Goal: Information Seeking & Learning: Learn about a topic

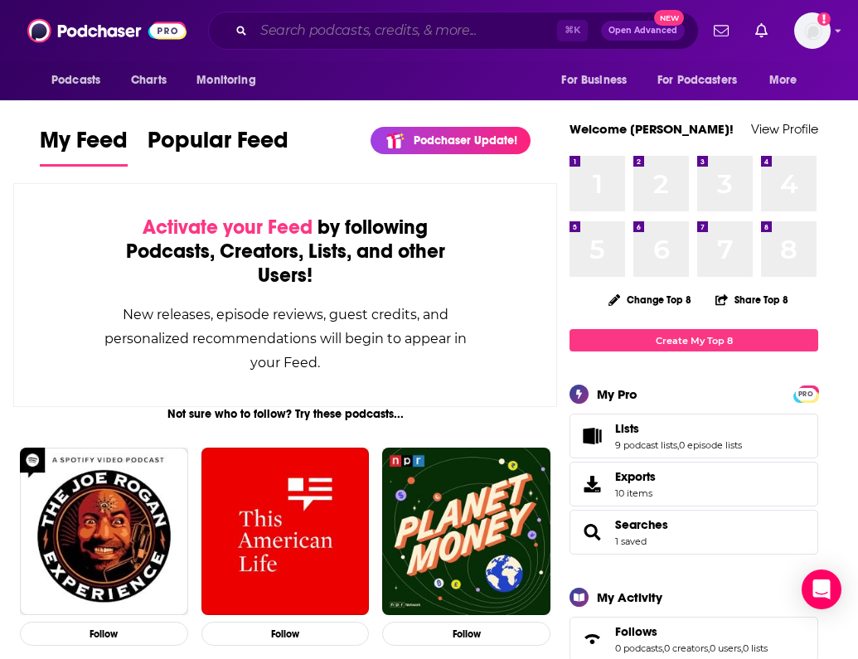
click at [280, 33] on input "Search podcasts, credits, & more..." at bounding box center [406, 30] width 304 height 27
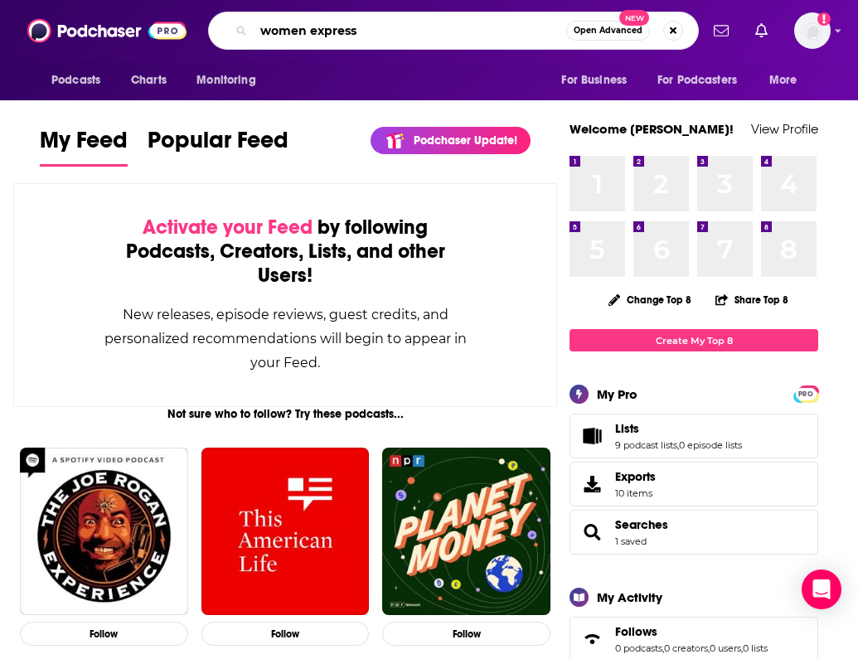
type input "women express"
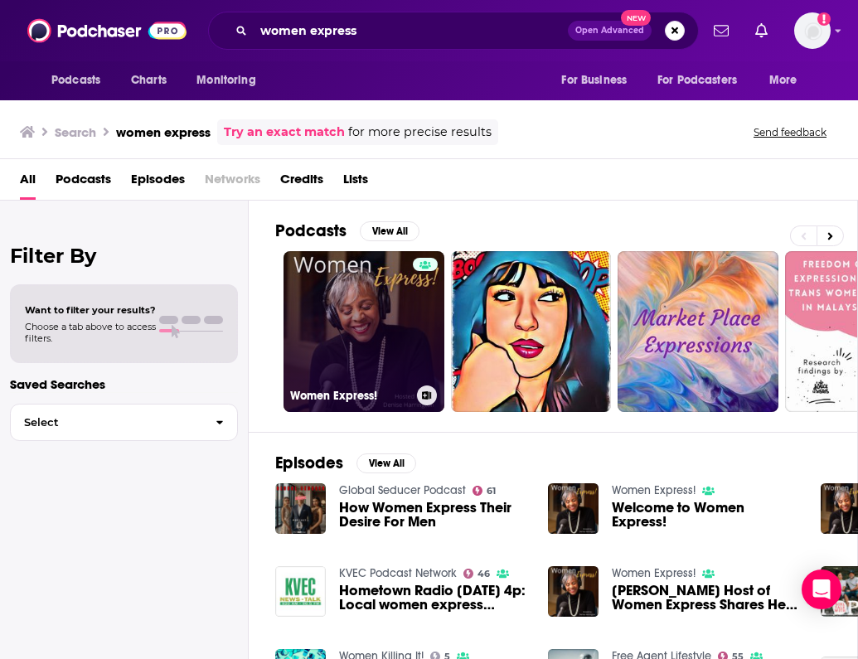
click at [353, 308] on link "Women Express!" at bounding box center [364, 331] width 161 height 161
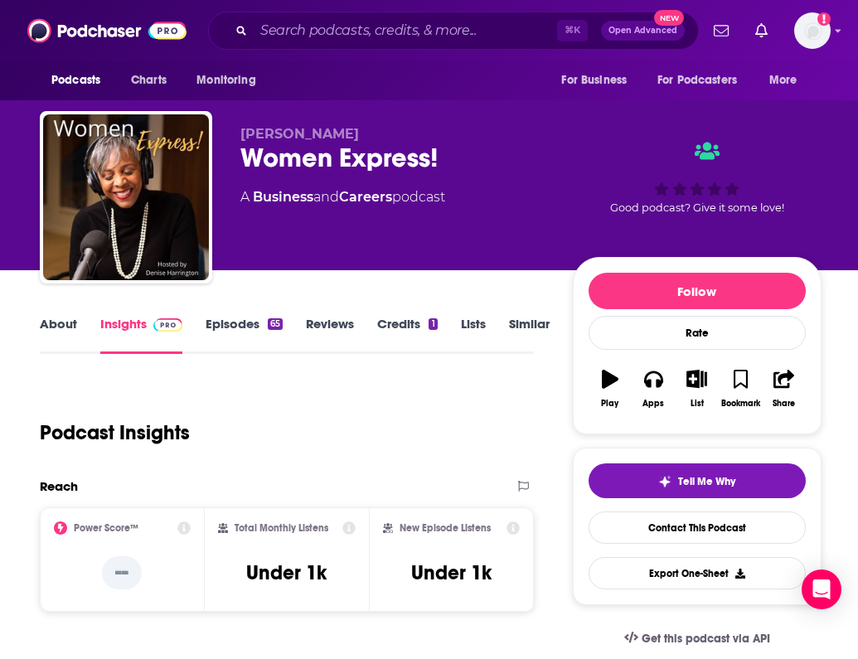
click at [65, 332] on link "About" at bounding box center [58, 335] width 37 height 38
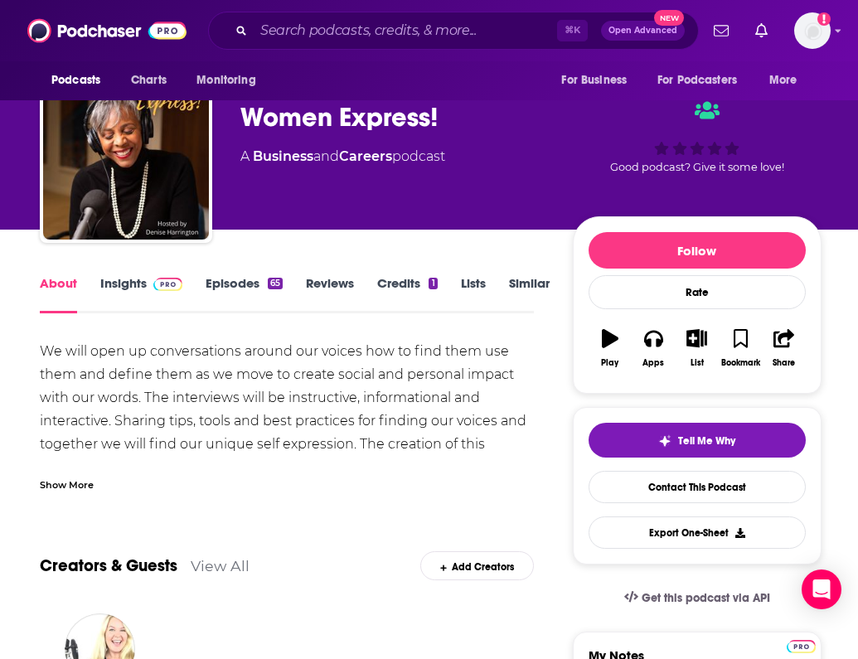
scroll to position [51, 0]
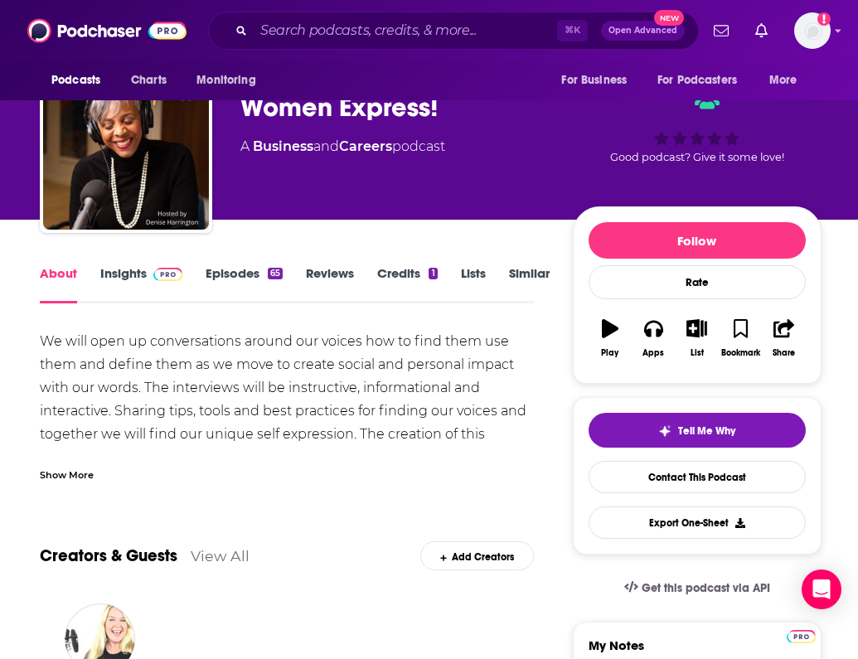
click at [65, 478] on div "Show More" at bounding box center [67, 474] width 54 height 16
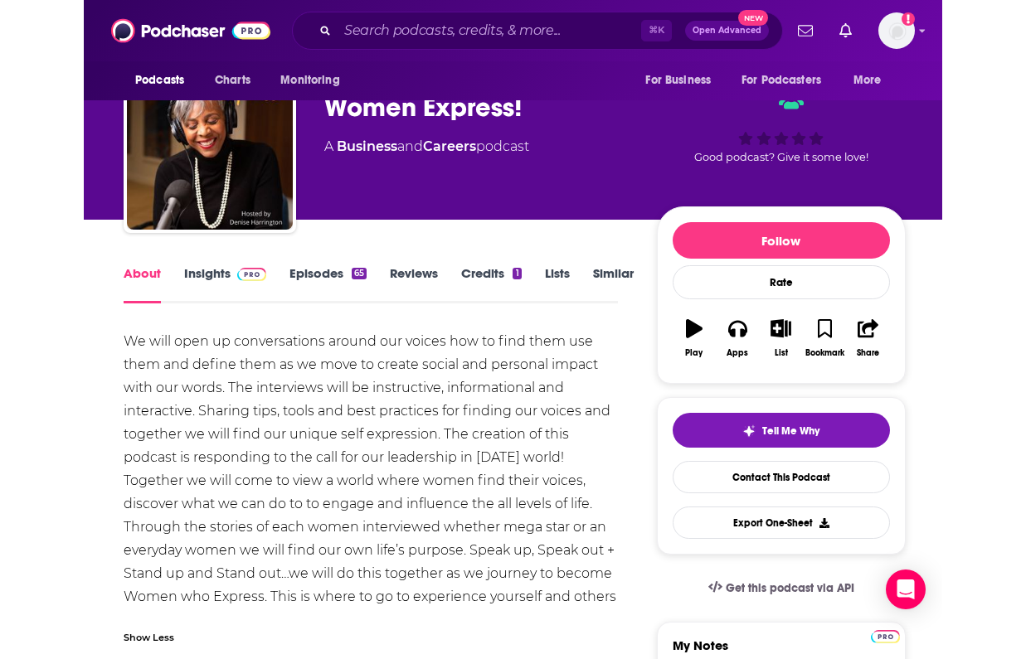
scroll to position [78, 0]
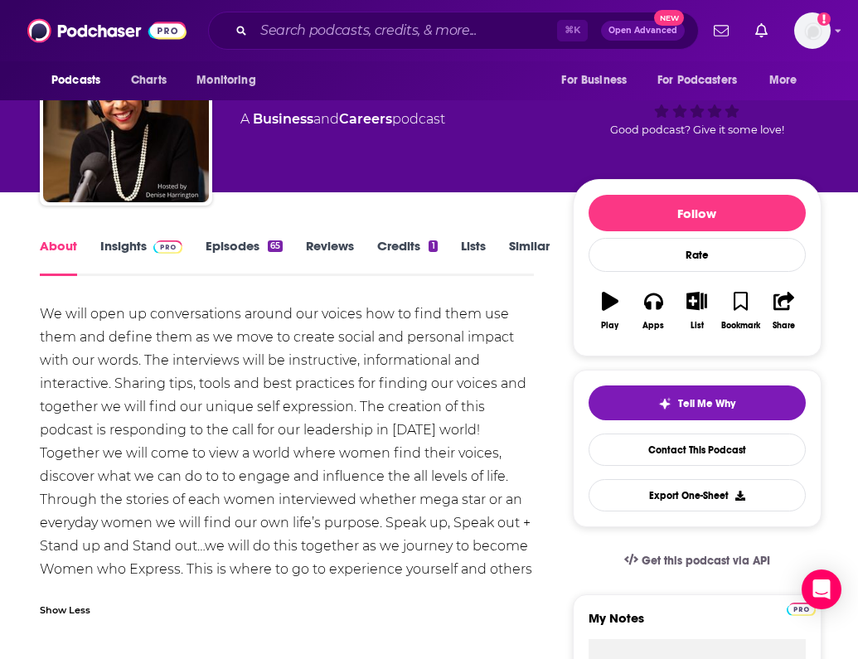
drag, startPoint x: 406, startPoint y: 568, endPoint x: 32, endPoint y: 312, distance: 452.7
copy div "We will open up conversations around our voices how to find them use them and d…"
click at [130, 413] on div "We will open up conversations around our voices how to find them use them and d…" at bounding box center [287, 454] width 494 height 302
click at [197, 419] on div "We will open up conversations around our voices how to find them use them and d…" at bounding box center [287, 454] width 494 height 302
